Goal: Task Accomplishment & Management: Use online tool/utility

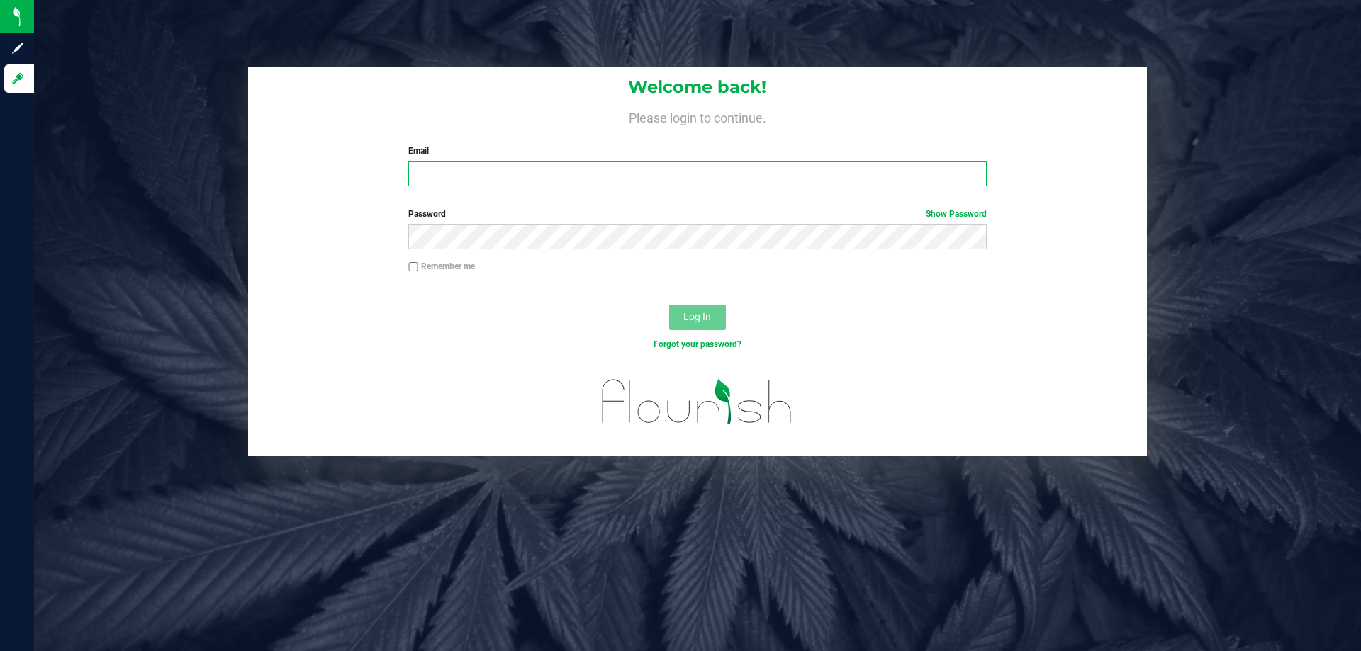
click at [652, 177] on input "Email" at bounding box center [697, 174] width 578 height 26
type input "[EMAIL_ADDRESS][DOMAIN_NAME]"
click at [669, 305] on button "Log In" at bounding box center [697, 318] width 57 height 26
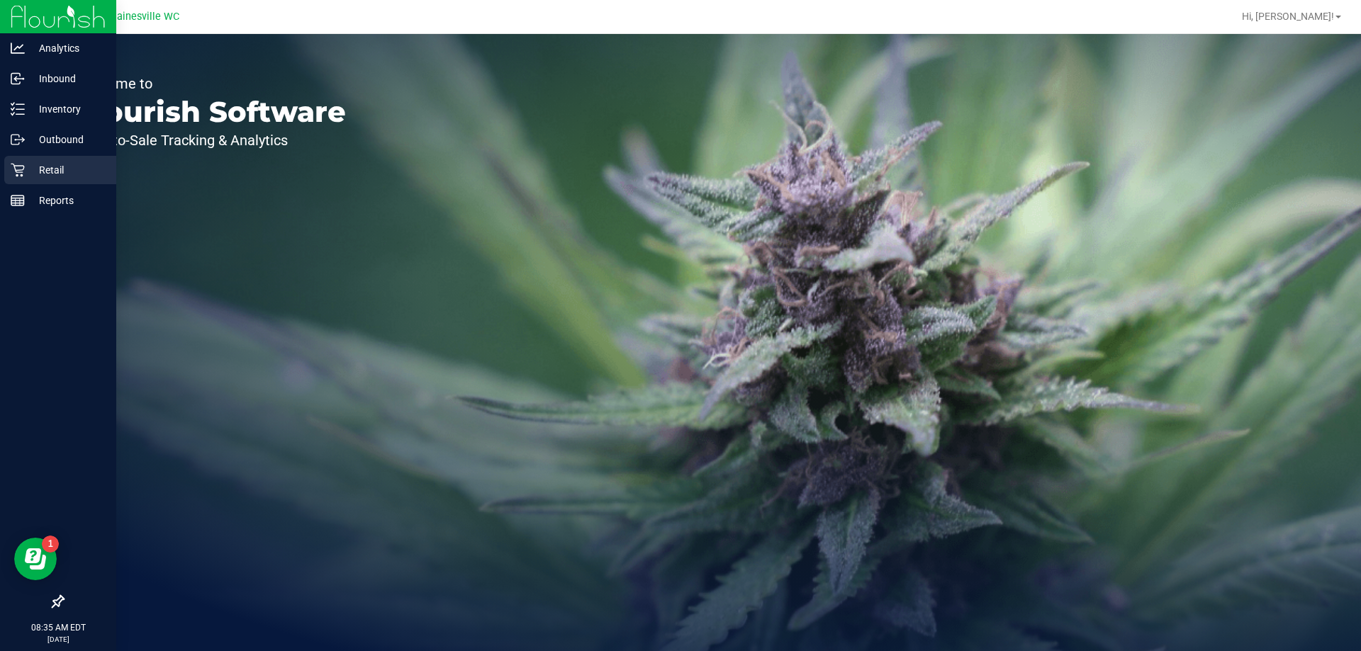
click at [24, 167] on icon at bounding box center [17, 170] width 13 height 13
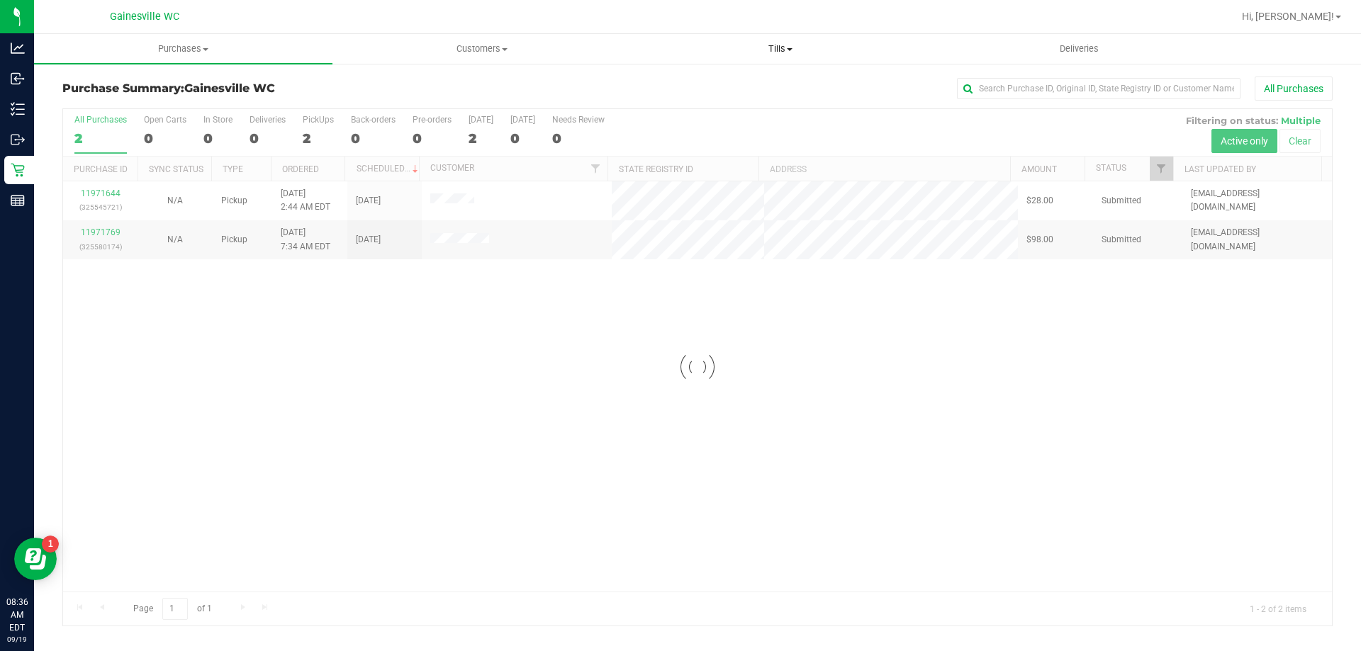
click at [777, 52] on span "Tills" at bounding box center [780, 49] width 297 height 13
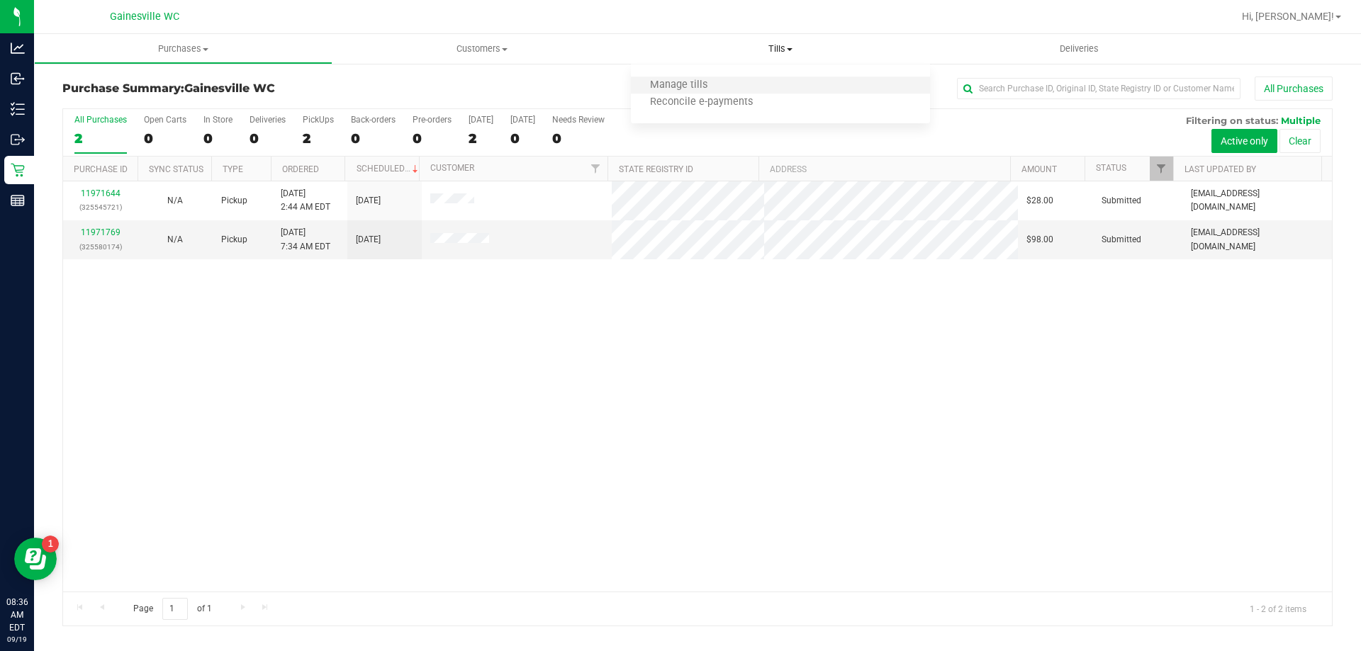
click at [755, 84] on li "Manage tills" at bounding box center [780, 85] width 298 height 17
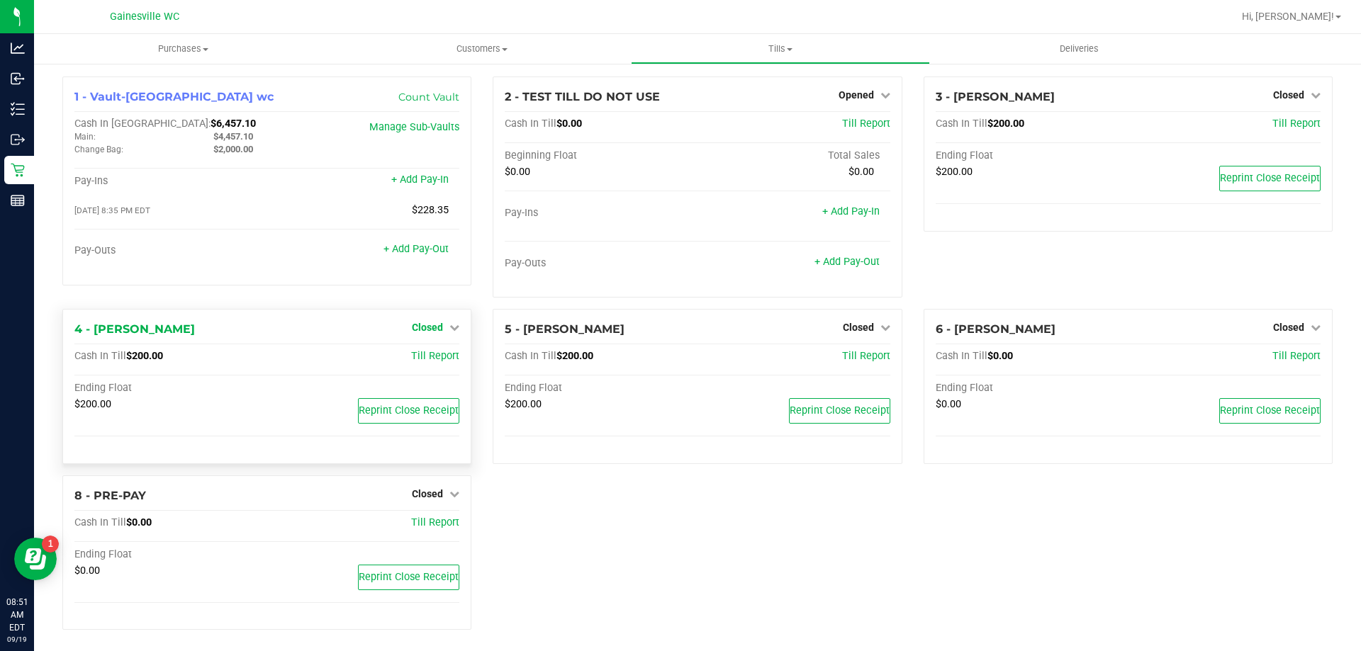
click at [437, 325] on span "Closed" at bounding box center [427, 327] width 31 height 11
click at [418, 357] on link "Open Till" at bounding box center [427, 357] width 38 height 11
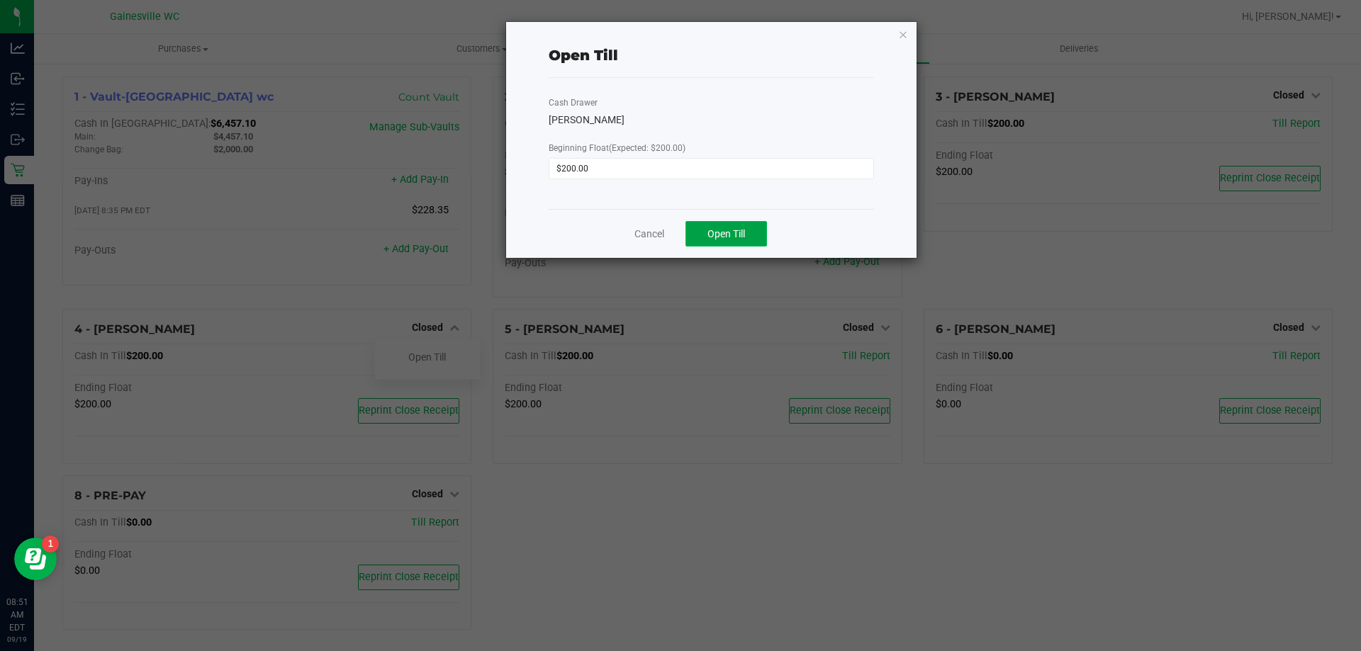
click at [745, 225] on button "Open Till" at bounding box center [726, 234] width 82 height 26
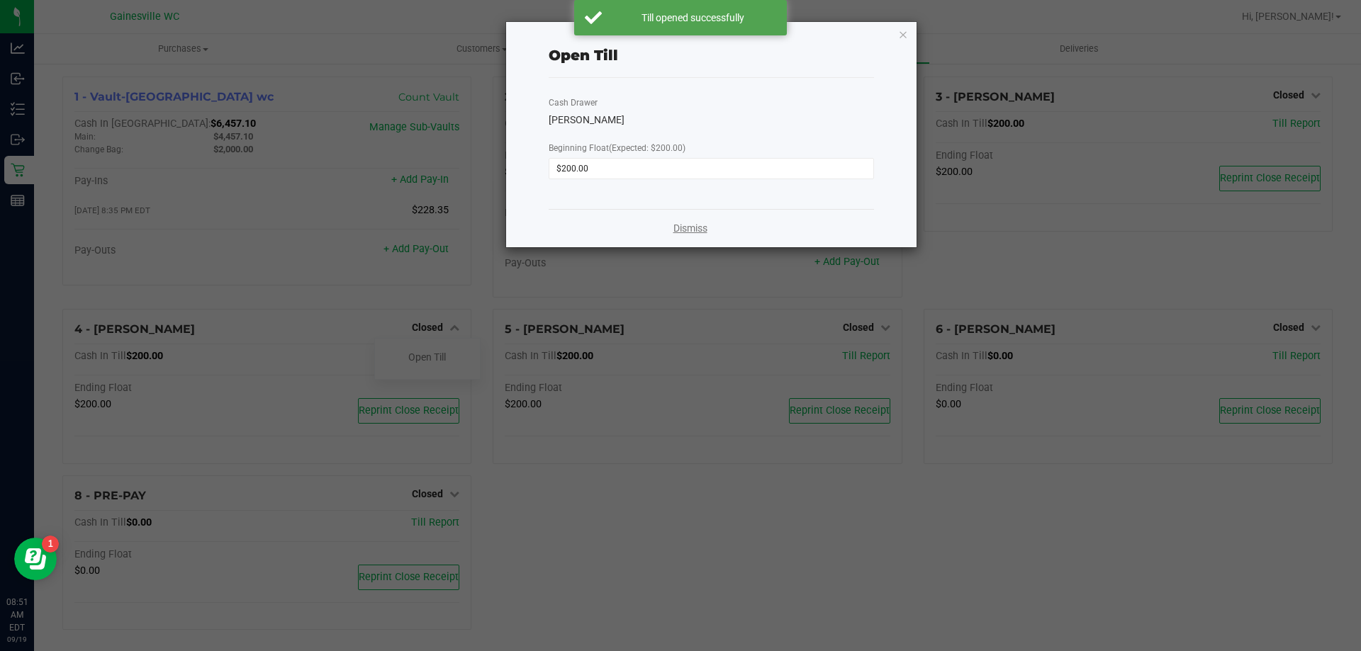
click at [683, 227] on link "Dismiss" at bounding box center [690, 228] width 34 height 15
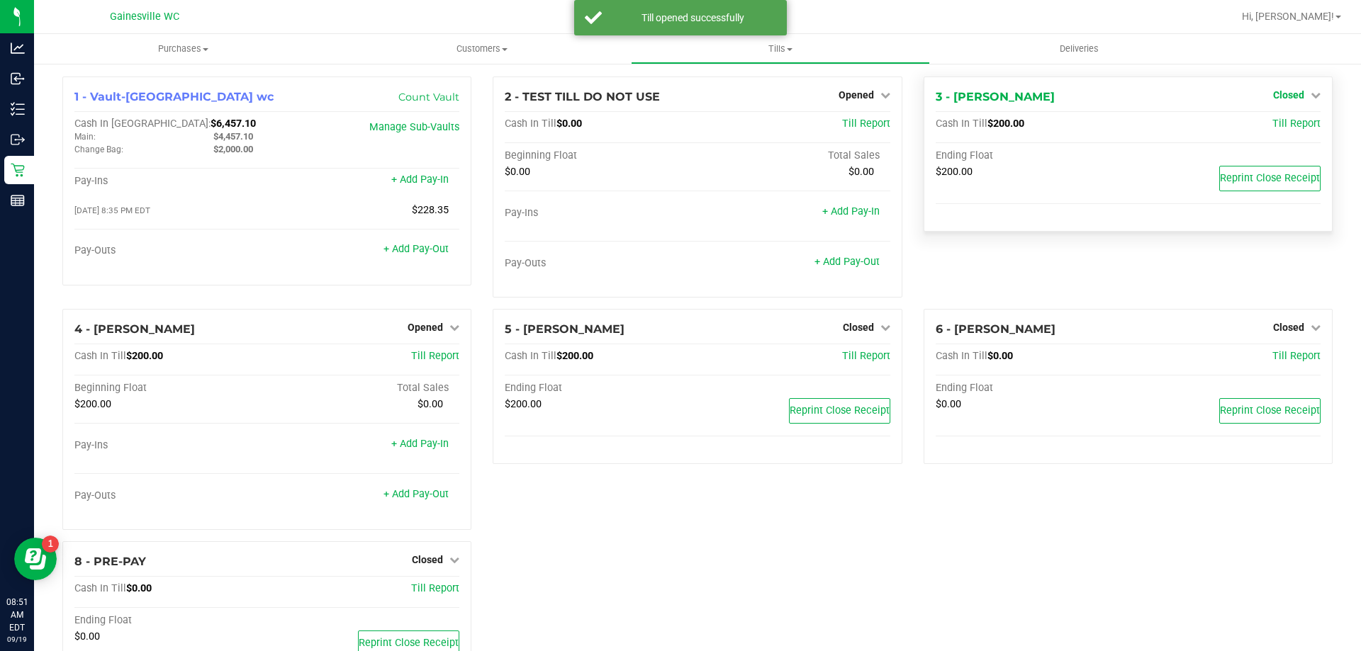
click at [1273, 91] on span "Closed" at bounding box center [1288, 94] width 31 height 11
click at [1270, 122] on link "Open Till" at bounding box center [1289, 124] width 38 height 11
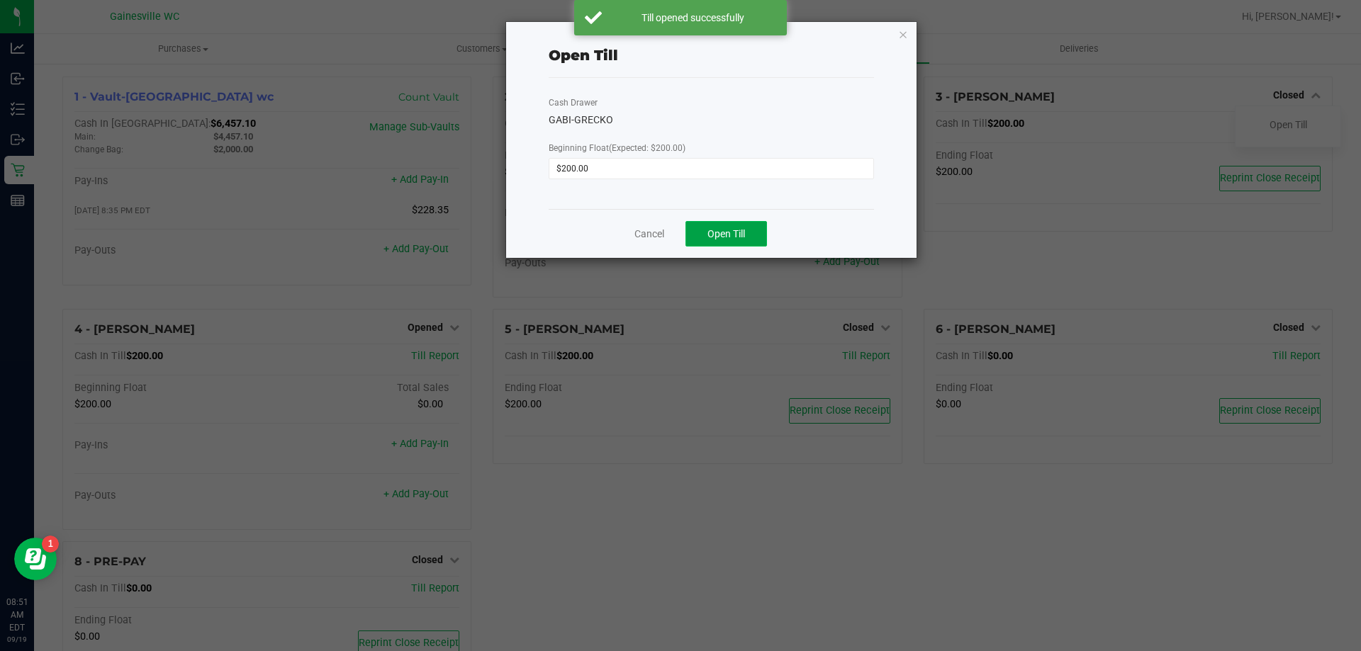
click at [731, 224] on button "Open Till" at bounding box center [726, 234] width 82 height 26
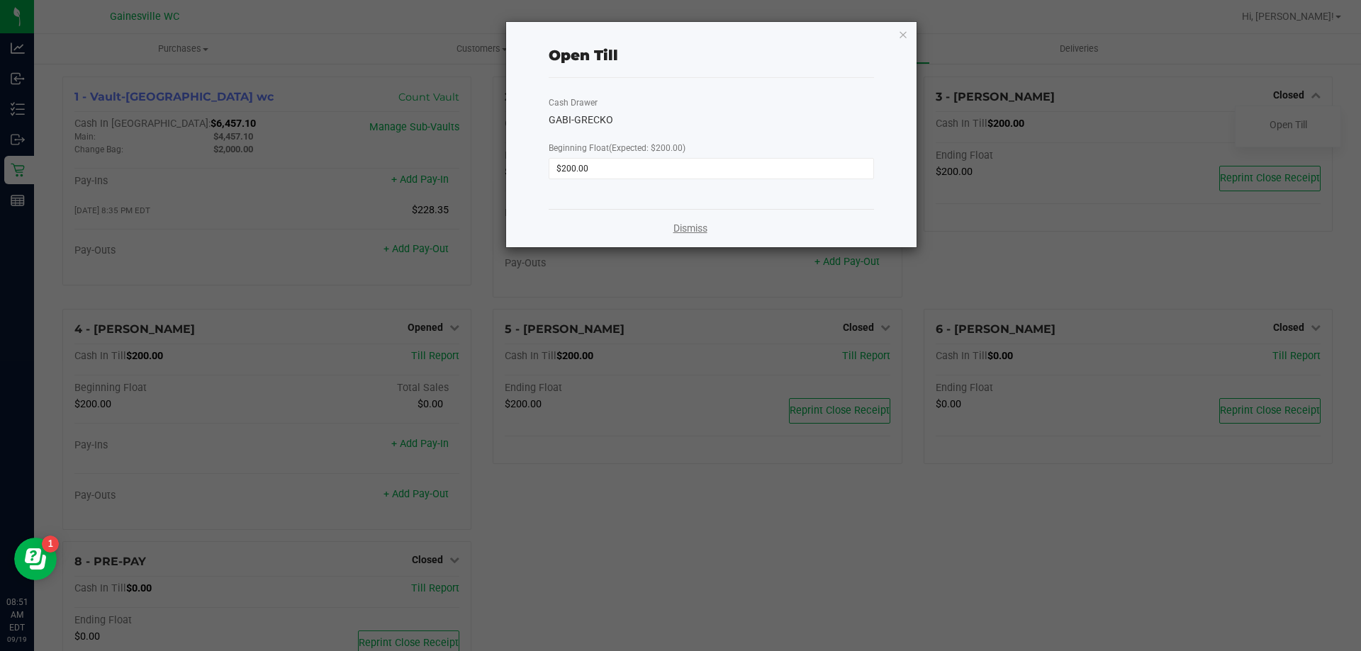
click at [702, 232] on link "Dismiss" at bounding box center [690, 228] width 34 height 15
